Goal: Task Accomplishment & Management: Use online tool/utility

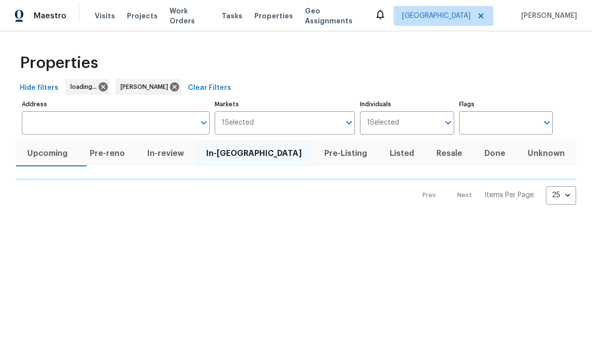
click at [384, 150] on span "Listed" at bounding box center [401, 153] width 35 height 14
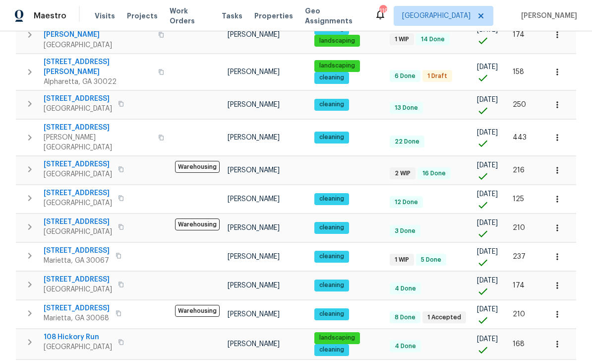
scroll to position [32, 0]
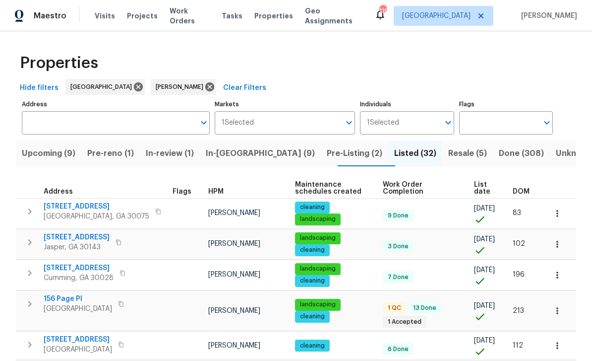
click at [29, 245] on icon "button" at bounding box center [29, 242] width 3 height 6
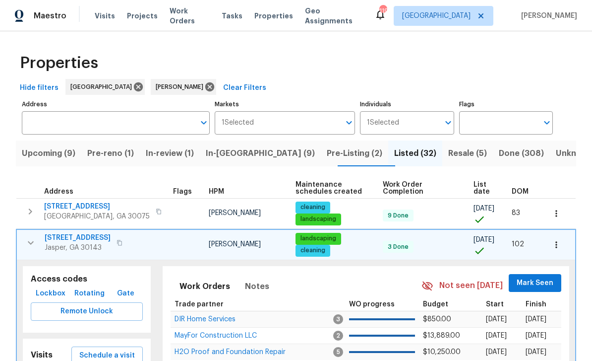
click at [45, 300] on span "Lockbox" at bounding box center [51, 293] width 30 height 12
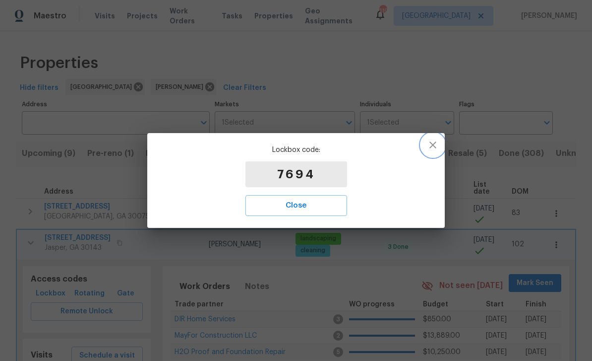
click at [434, 138] on button "button" at bounding box center [433, 145] width 24 height 24
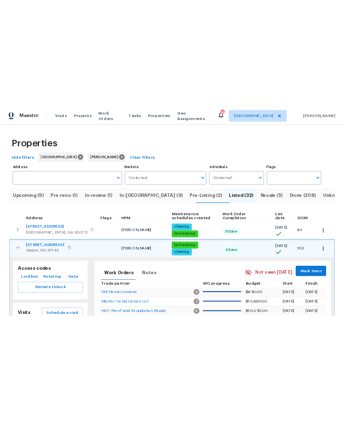
scroll to position [17, 0]
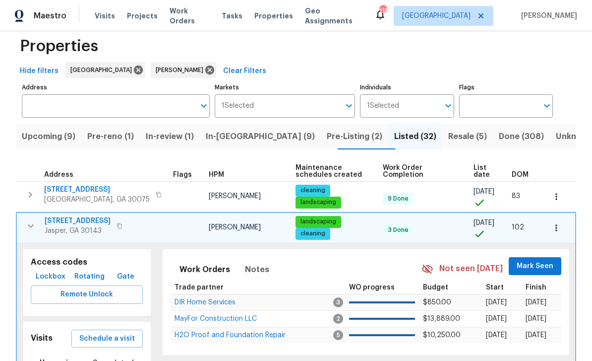
click at [32, 232] on icon "button" at bounding box center [31, 226] width 12 height 12
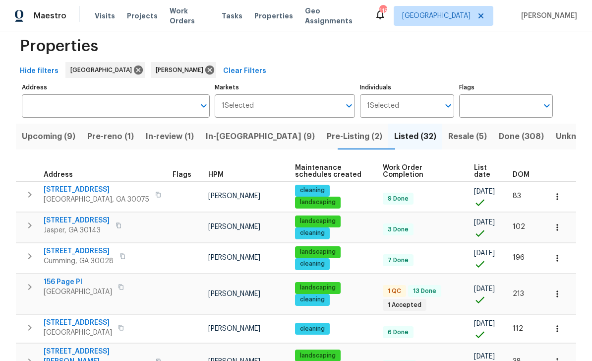
click at [31, 227] on icon "button" at bounding box center [30, 225] width 12 height 12
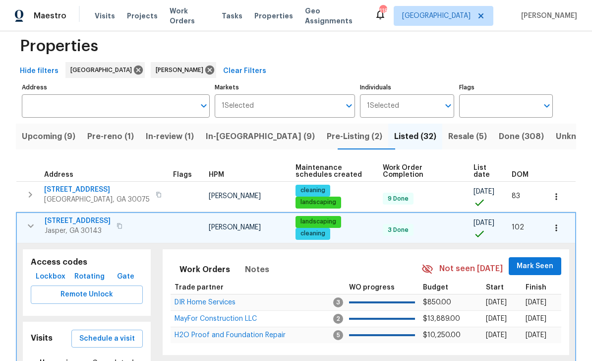
click at [84, 281] on span "Rotating" at bounding box center [89, 276] width 30 height 12
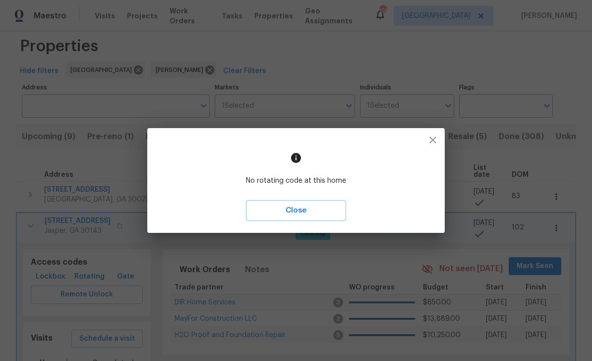
click at [438, 144] on icon "button" at bounding box center [433, 140] width 12 height 12
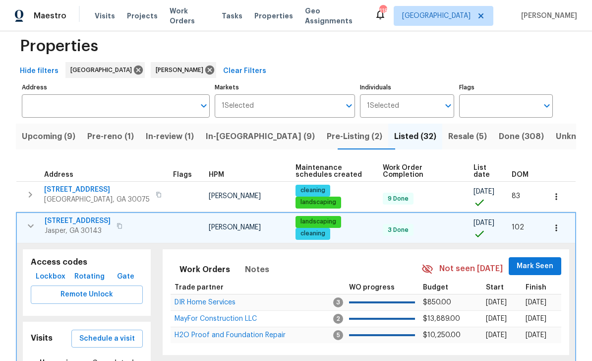
click at [46, 282] on span "Lockbox" at bounding box center [51, 276] width 30 height 12
click at [70, 218] on span "[STREET_ADDRESS]" at bounding box center [78, 221] width 66 height 10
click at [49, 283] on span "Lockbox" at bounding box center [51, 276] width 30 height 12
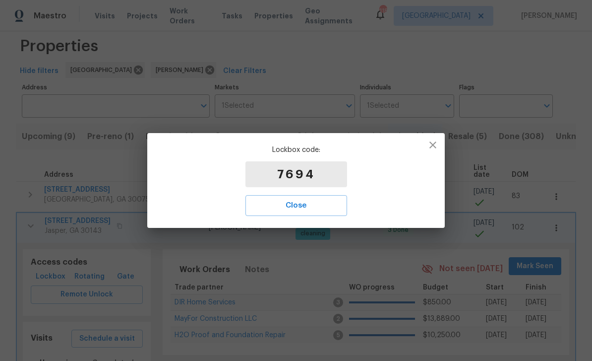
click at [299, 195] on button "Close" at bounding box center [296, 205] width 102 height 21
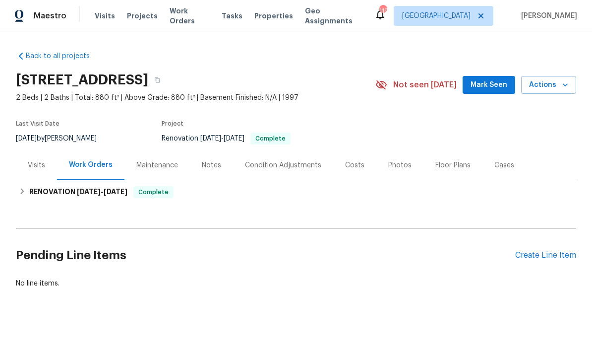
click at [38, 162] on div "Visits" at bounding box center [36, 165] width 17 height 10
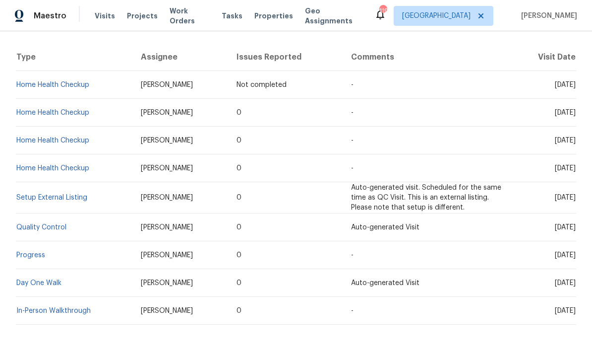
scroll to position [182, 0]
click at [36, 195] on link "Setup External Listing" at bounding box center [51, 197] width 71 height 7
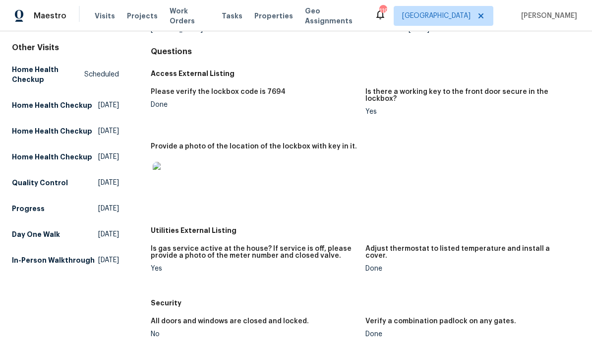
scroll to position [89, 0]
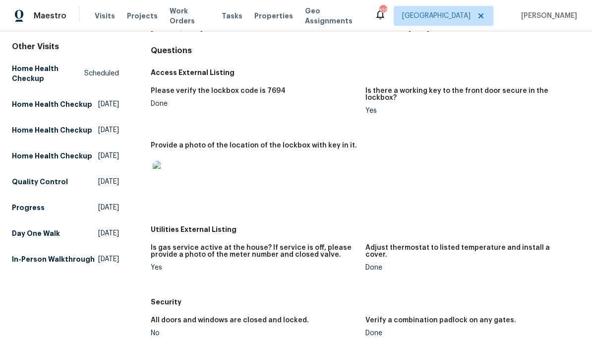
click at [170, 171] on img at bounding box center [169, 177] width 32 height 32
